Goal: Check status: Check status

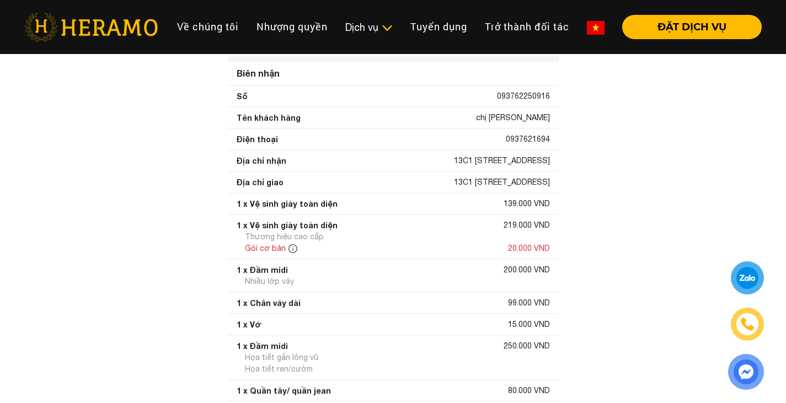
scroll to position [66, 0]
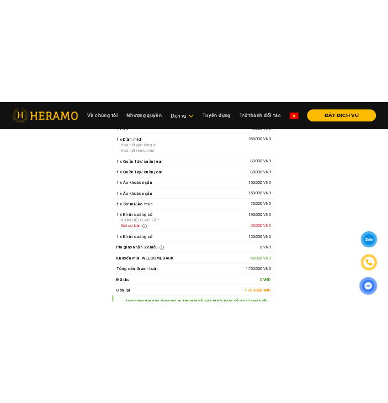
scroll to position [337, 0]
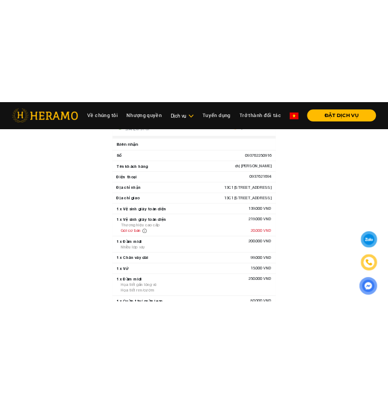
scroll to position [79, 0]
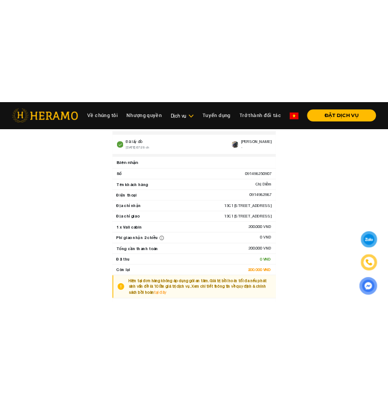
scroll to position [19, 0]
